Goal: Information Seeking & Learning: Learn about a topic

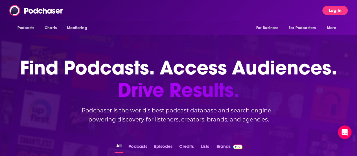
drag, startPoint x: 337, startPoint y: 8, endPoint x: 299, endPoint y: 9, distance: 38.4
click at [337, 8] on button "Log In" at bounding box center [335, 10] width 25 height 9
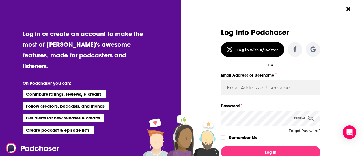
click at [230, 76] on label "Email Address or Username" at bounding box center [270, 74] width 99 height 7
click at [230, 80] on input "Email Address or Username" at bounding box center [270, 87] width 99 height 15
click at [231, 83] on input "Email Address or Username" at bounding box center [270, 87] width 99 height 15
type input "sydneymorris_books"
click at [221, 145] on button "Log In" at bounding box center [270, 151] width 99 height 13
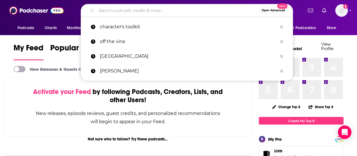
click at [146, 10] on input "Search podcasts, credits, & more..." at bounding box center [177, 10] width 163 height 9
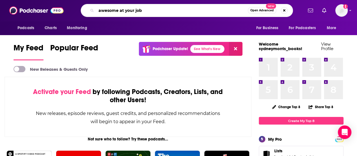
type input "awesome at your job"
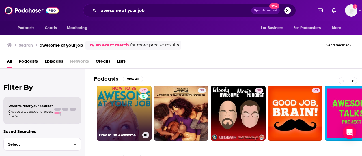
click at [110, 113] on link "72 How to Be Awesome at Your Job" at bounding box center [124, 113] width 55 height 55
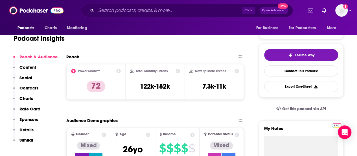
scroll to position [113, 0]
